Goal: Task Accomplishment & Management: Use online tool/utility

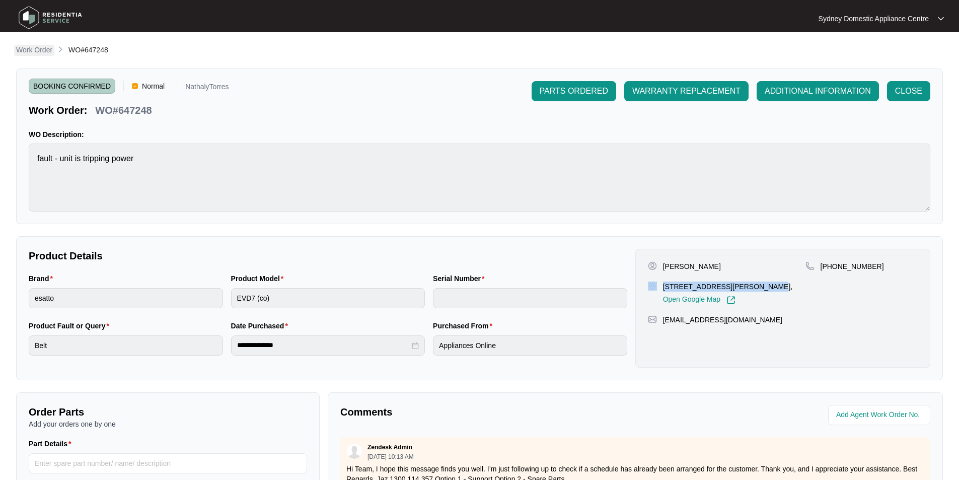
click at [31, 51] on p "Work Order" at bounding box center [34, 50] width 36 height 10
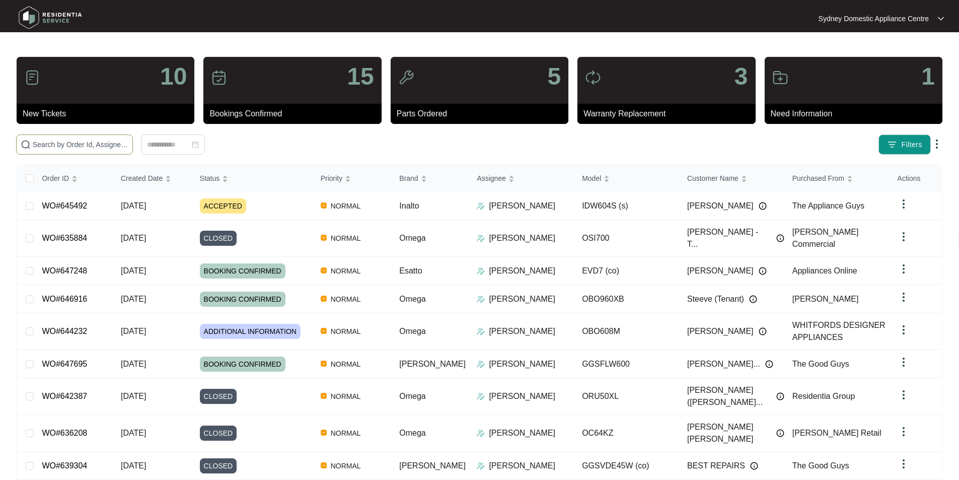
click at [133, 137] on span at bounding box center [74, 144] width 117 height 20
paste input "641541"
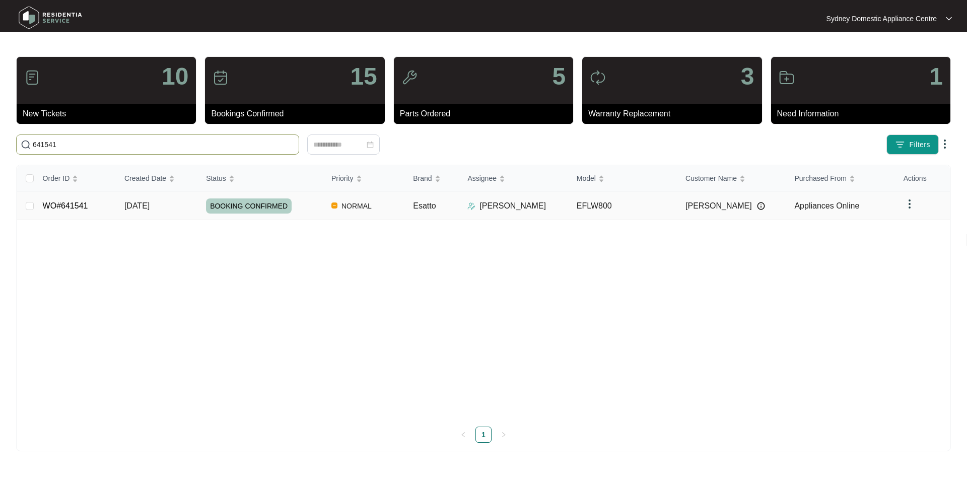
type input "641541"
click at [66, 201] on link "WO#641541" at bounding box center [65, 205] width 45 height 9
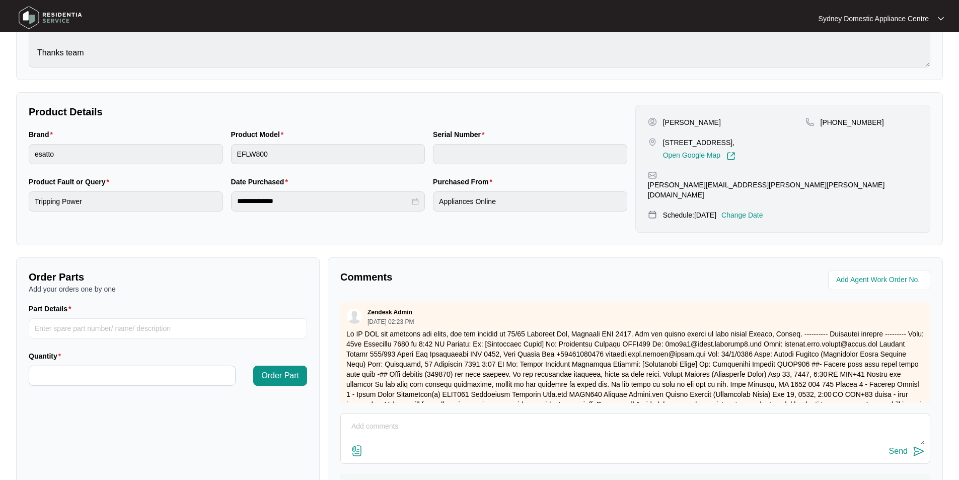
scroll to position [138, 0]
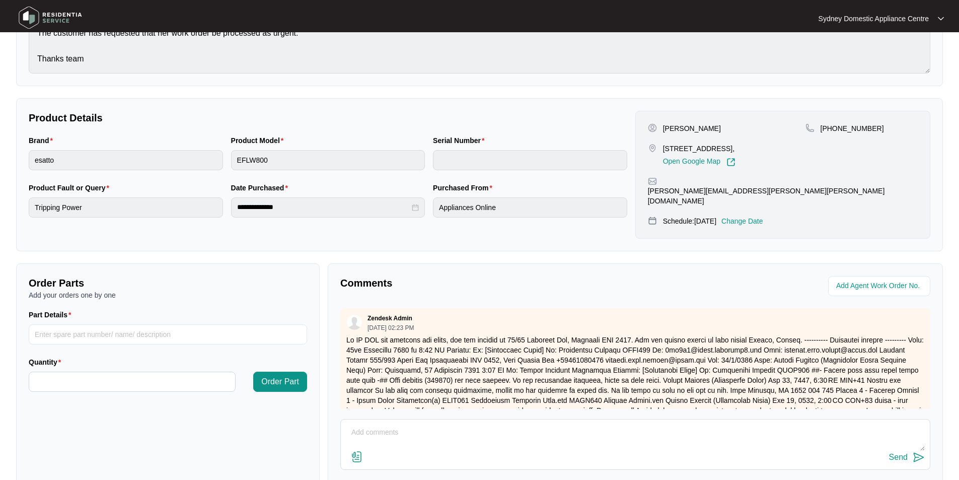
click at [392, 424] on textarea at bounding box center [635, 437] width 579 height 26
paste textarea "FAULT REPORTED: unit trips power As requested, our technician attended to the p…"
type textarea "Hi Team. FAULT REPORTED: unit trips power As requested, our technician attended…"
click at [355, 451] on img at bounding box center [357, 457] width 12 height 12
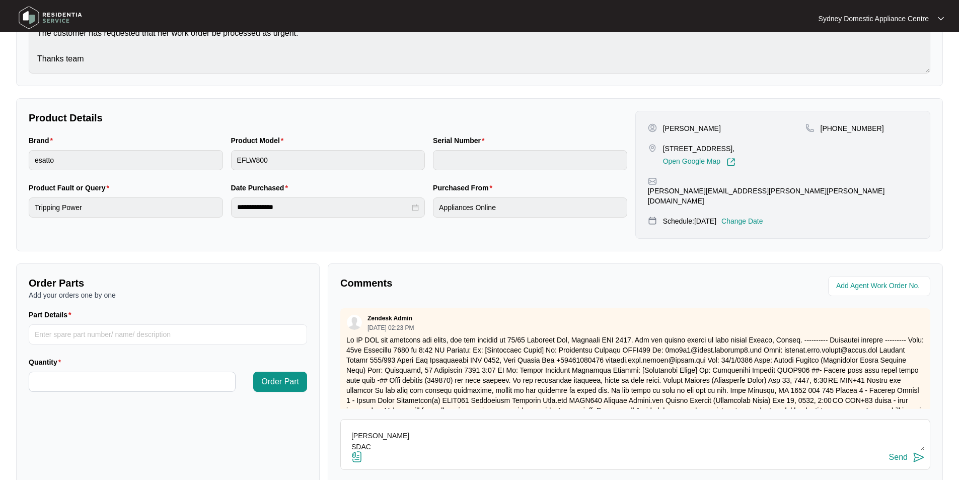
click at [0, 0] on input "file" at bounding box center [0, 0] width 0 height 0
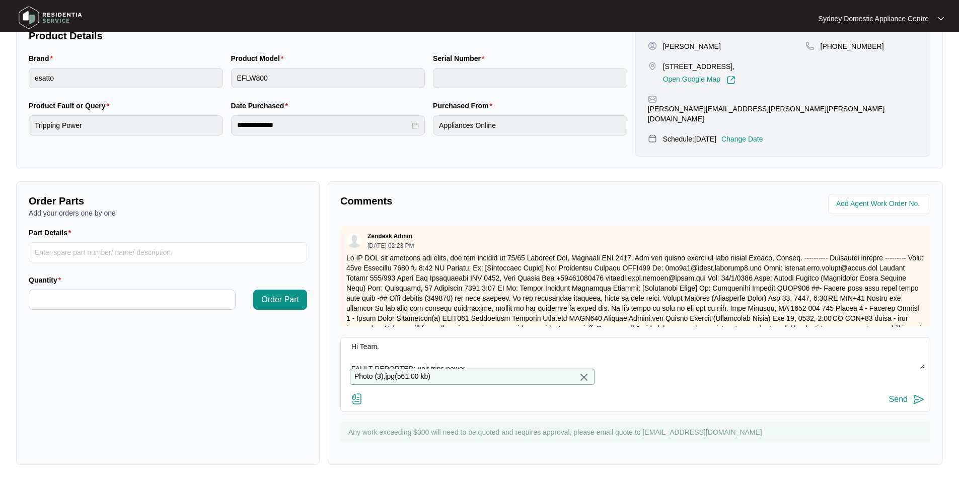
scroll to position [0, 0]
click at [903, 398] on div "Send" at bounding box center [898, 399] width 19 height 9
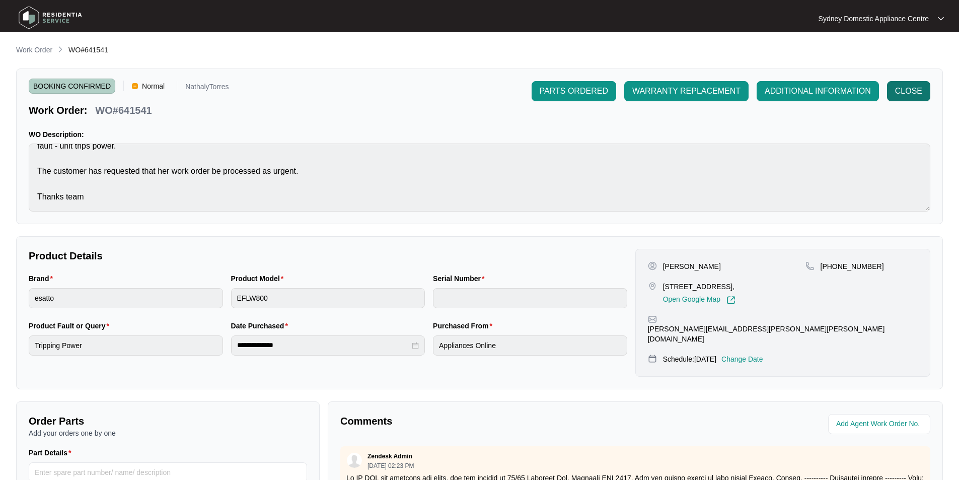
click at [910, 93] on span "CLOSE" at bounding box center [908, 91] width 27 height 12
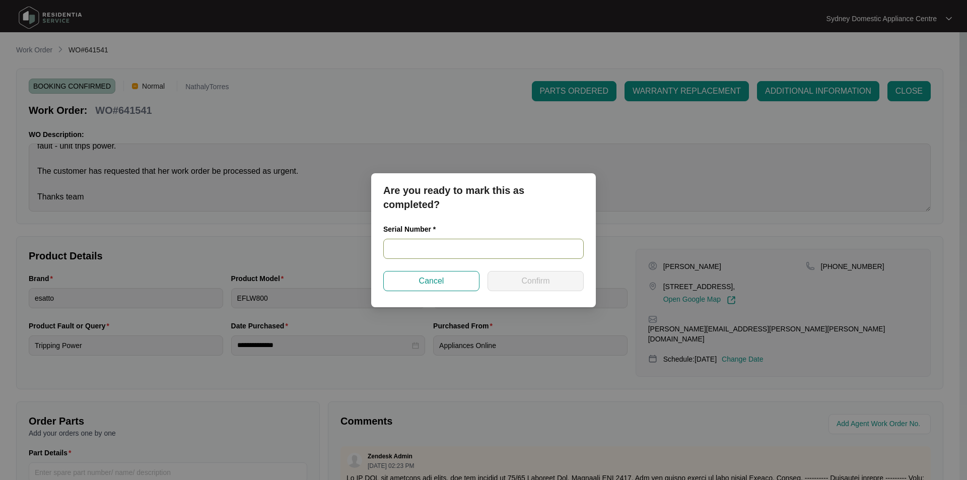
click at [496, 255] on input "text" at bounding box center [483, 249] width 200 height 20
paste input "540K257670136035K00151"
type input "540K257670136035K00151"
click at [520, 280] on button "Confirm" at bounding box center [535, 281] width 96 height 20
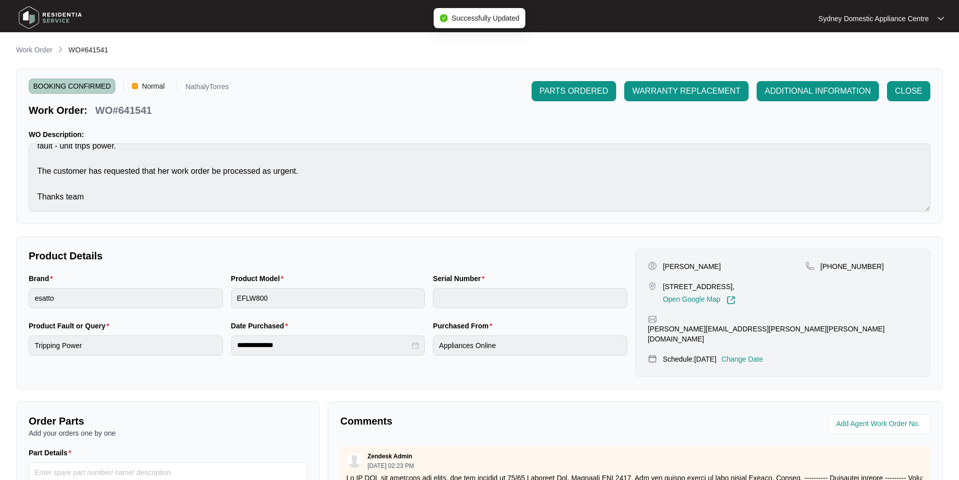
type input "540K257670136035K00151"
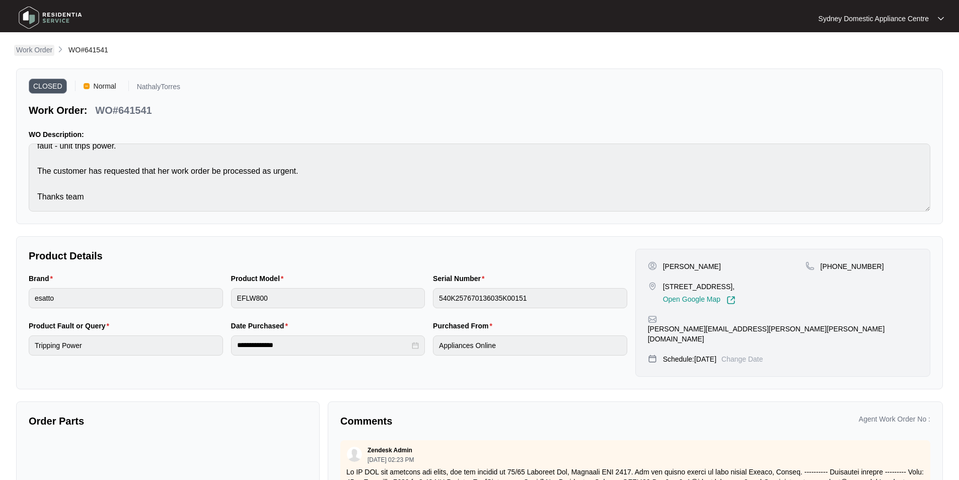
click at [47, 51] on p "Work Order" at bounding box center [34, 50] width 36 height 10
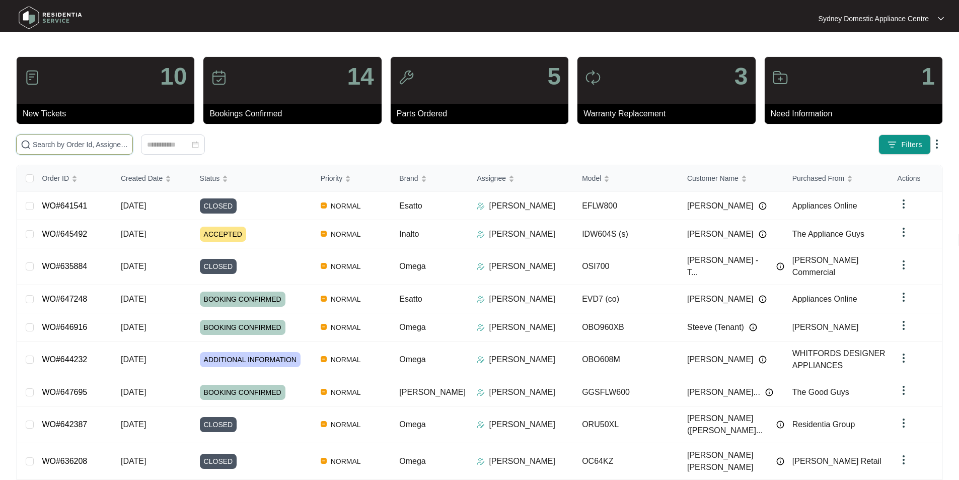
click at [128, 148] on input "text" at bounding box center [81, 144] width 96 height 11
paste input "644099"
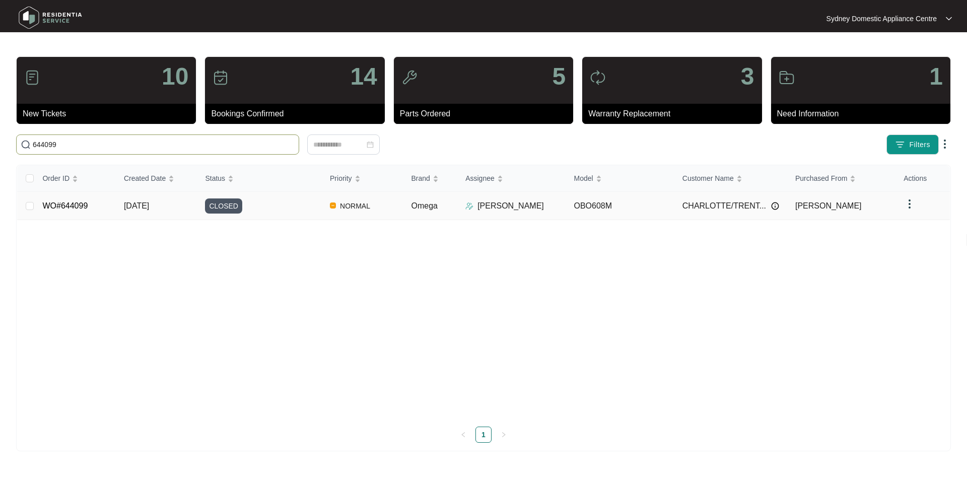
type input "644099"
click at [61, 206] on link "WO#644099" at bounding box center [64, 205] width 45 height 9
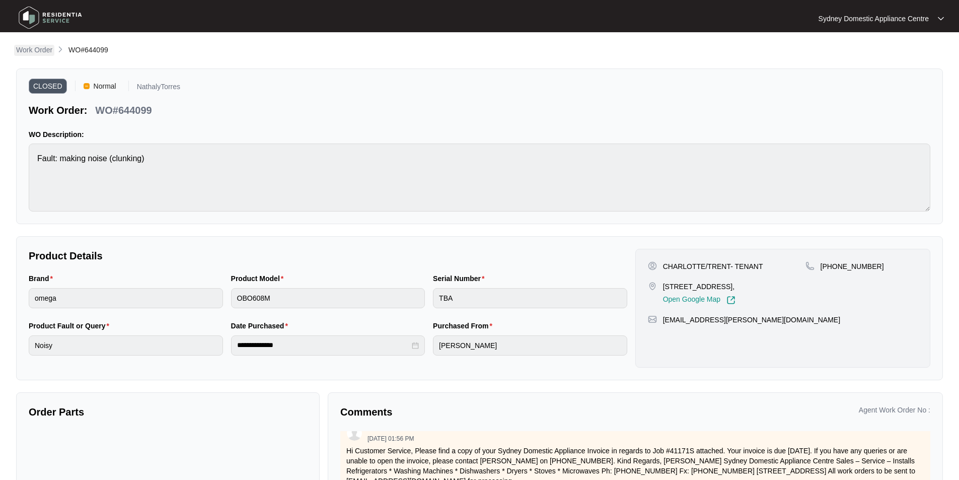
click at [15, 48] on link "Work Order" at bounding box center [34, 50] width 40 height 11
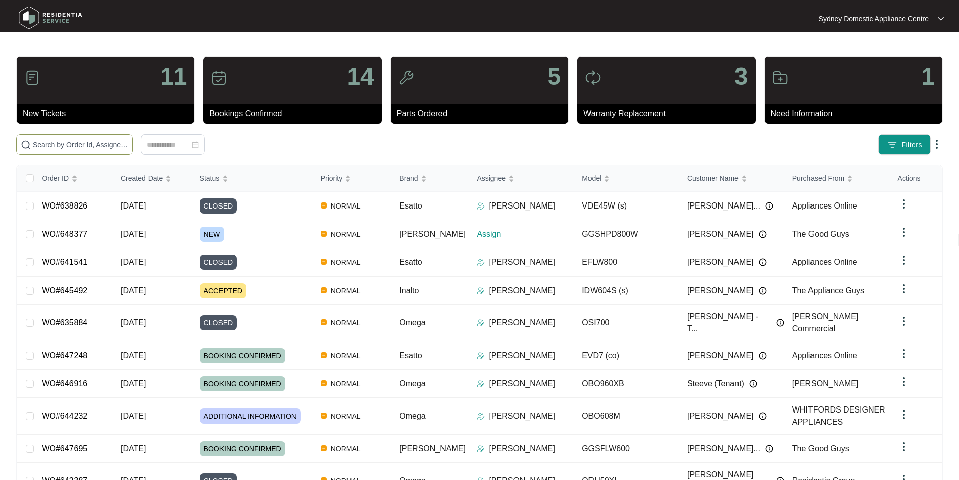
click at [128, 148] on input "text" at bounding box center [81, 144] width 96 height 11
paste input "648377"
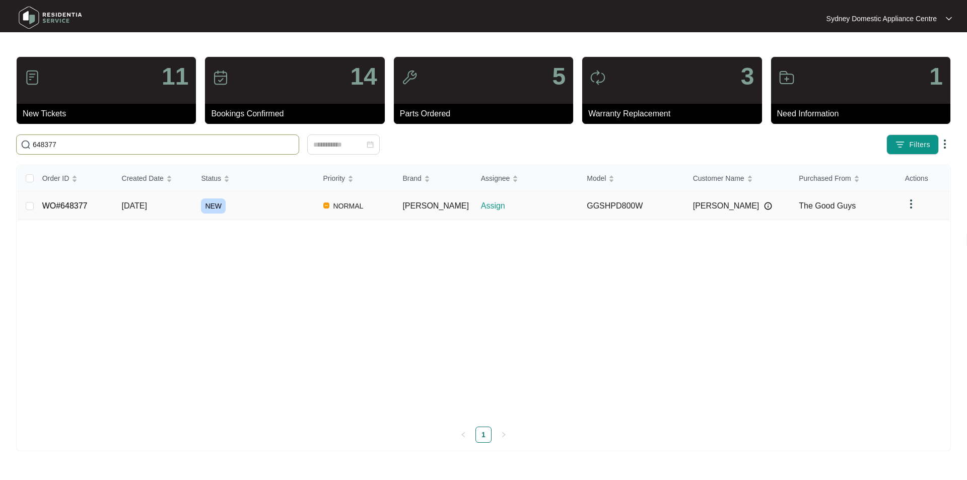
type input "648377"
click at [54, 203] on link "WO#648377" at bounding box center [64, 205] width 45 height 9
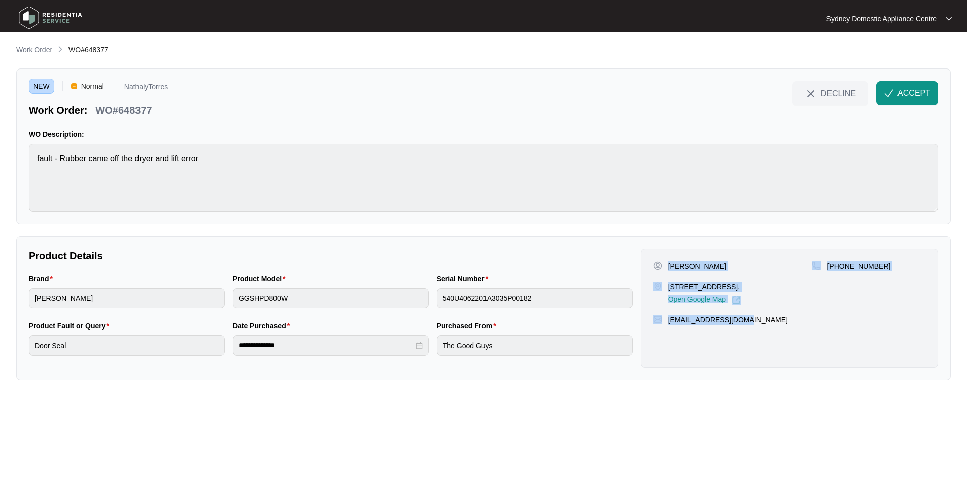
drag, startPoint x: 768, startPoint y: 324, endPoint x: 669, endPoint y: 266, distance: 115.1
click at [669, 266] on div "[PERSON_NAME] [STREET_ADDRESS], Open Google Map [PHONE_NUMBER] [EMAIL_ADDRESS][…" at bounding box center [789, 308] width 298 height 119
copy div "[PERSON_NAME] [STREET_ADDRESS], Open Google Map [PHONE_NUMBER] [EMAIL_ADDRESS][…"
click at [910, 86] on button "ACCEPT" at bounding box center [907, 93] width 62 height 24
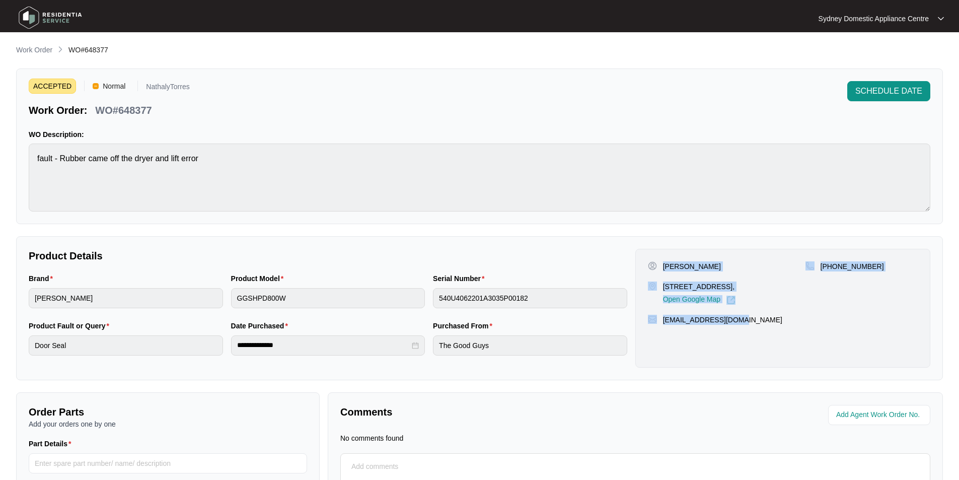
click at [780, 306] on div "[PERSON_NAME] [STREET_ADDRESS], Open Google Map [PHONE_NUMBER] [EMAIL_ADDRESS][…" at bounding box center [782, 308] width 295 height 119
drag, startPoint x: 793, startPoint y: 281, endPoint x: 664, endPoint y: 282, distance: 128.9
click at [664, 282] on div "[STREET_ADDRESS], Open Google Map" at bounding box center [727, 292] width 158 height 23
copy p "[STREET_ADDRESS],"
click at [43, 52] on p "Work Order" at bounding box center [34, 50] width 36 height 10
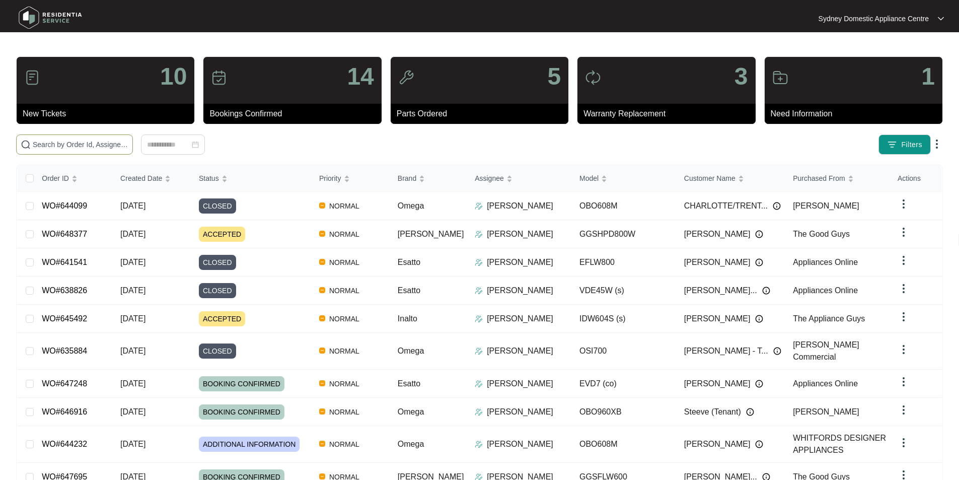
click at [102, 136] on span at bounding box center [74, 144] width 117 height 20
paste input "634403"
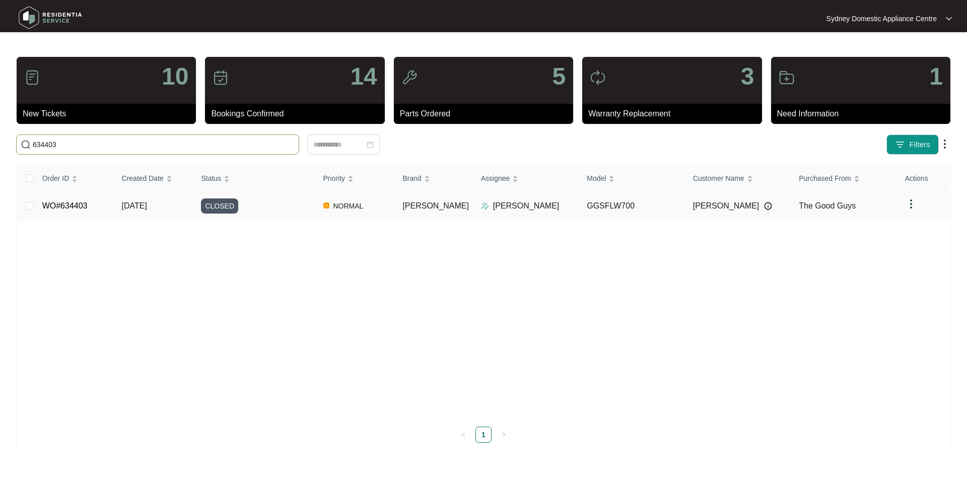
type input "634403"
click at [67, 196] on td "WO#634403" at bounding box center [74, 206] width 80 height 28
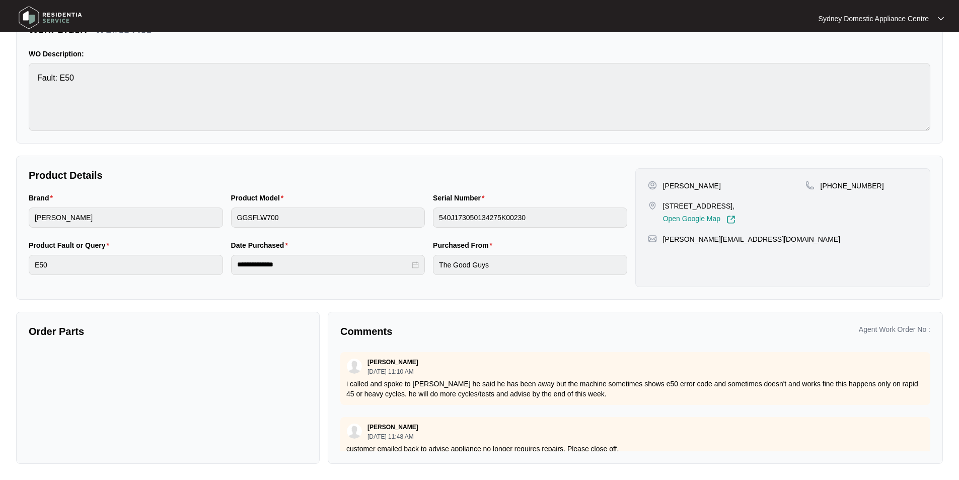
scroll to position [321, 0]
